Goal: Find contact information: Find contact information

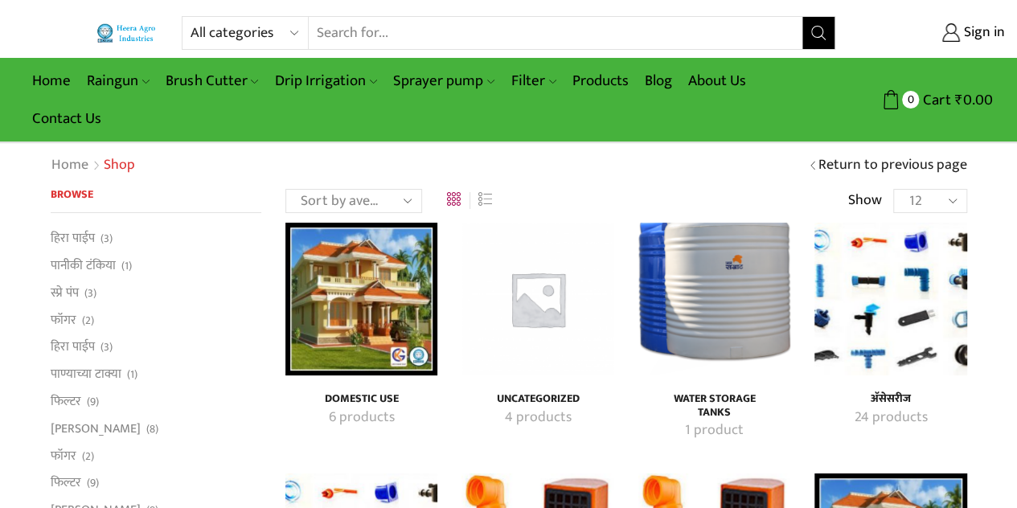
click at [0, 0] on link "Heera Rain Gun (1.25″)" at bounding box center [0, 0] width 0 height 0
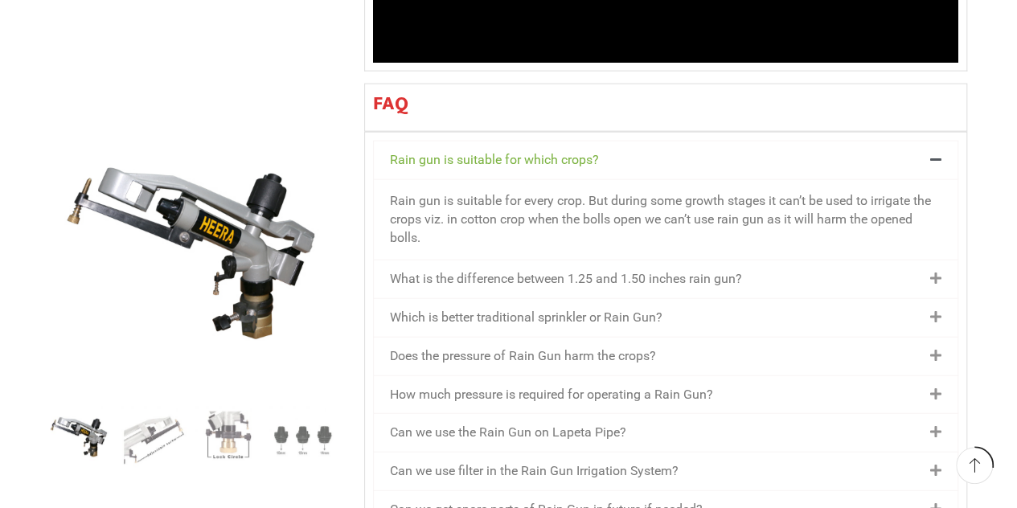
scroll to position [1822, 0]
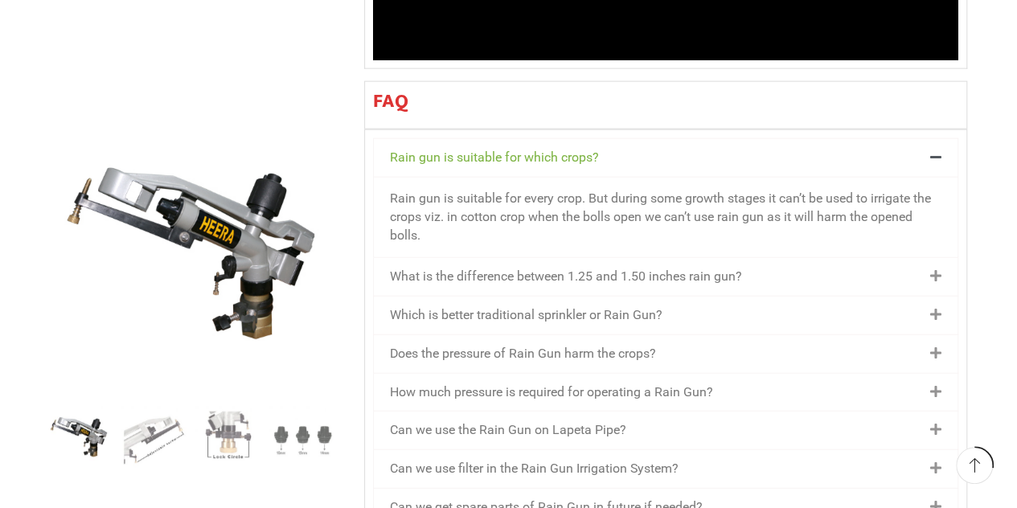
click at [935, 386] on icon at bounding box center [935, 392] width 11 height 13
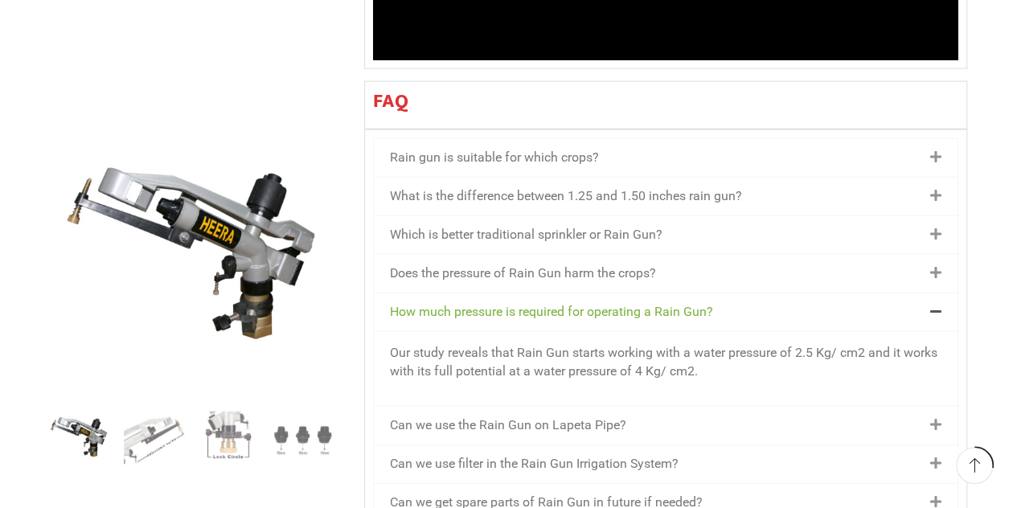
click at [936, 419] on icon at bounding box center [935, 425] width 11 height 13
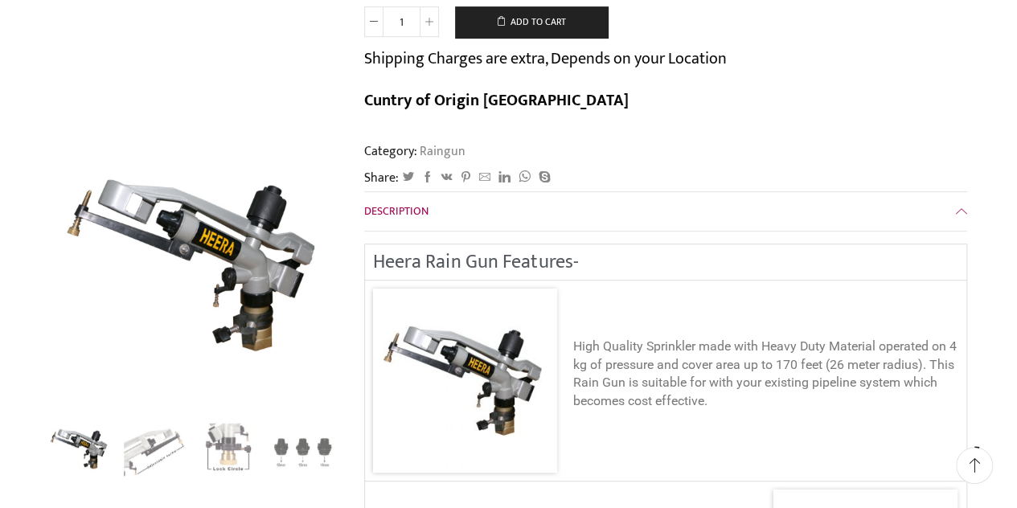
scroll to position [0, 0]
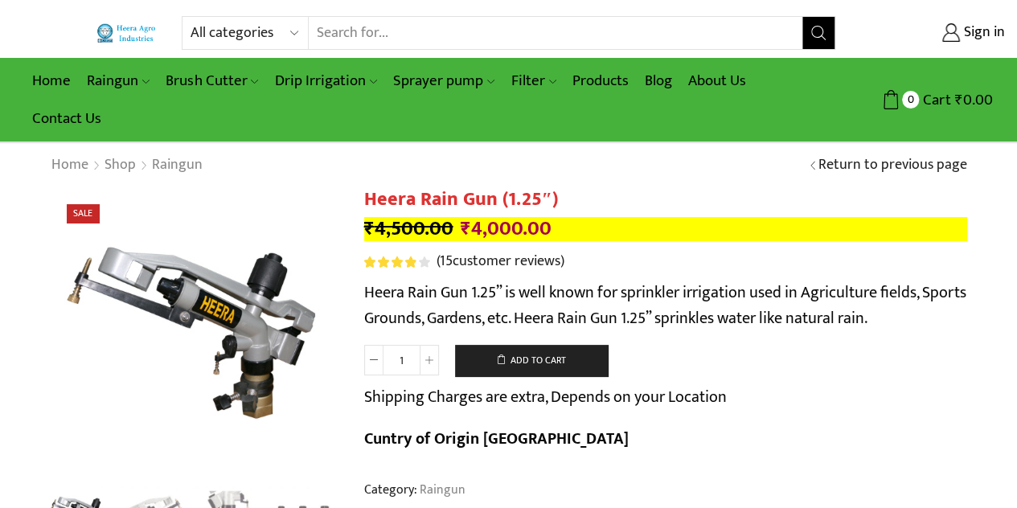
click at [108, 117] on link "Contact Us" at bounding box center [66, 119] width 85 height 38
